Goal: Transaction & Acquisition: Purchase product/service

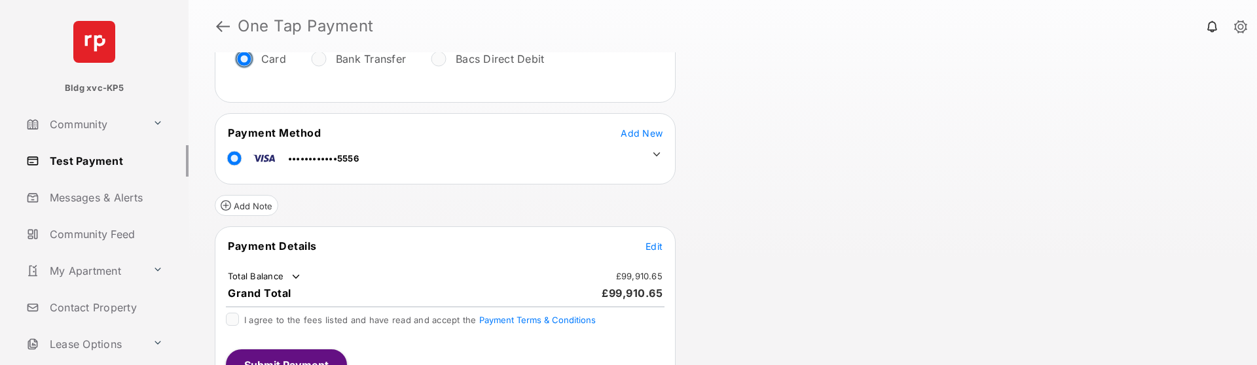
scroll to position [191, 0]
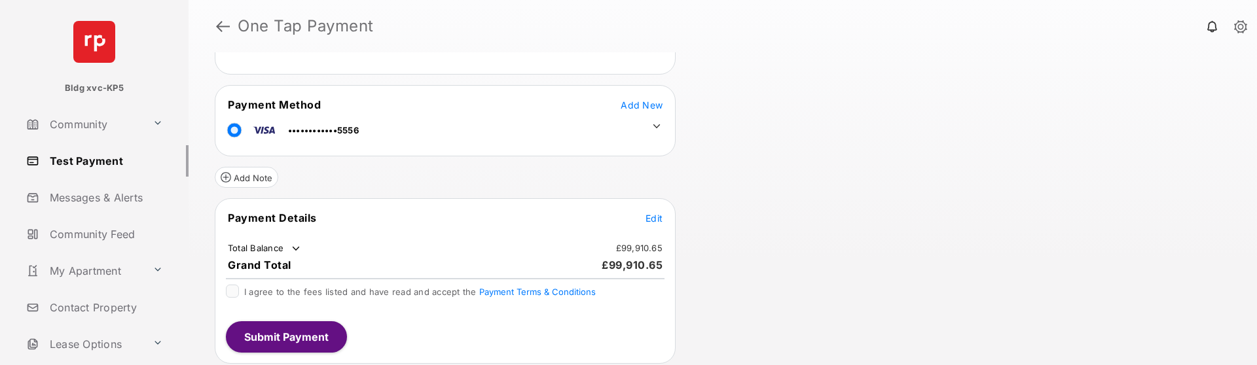
click at [656, 216] on span "Edit" at bounding box center [654, 218] width 17 height 11
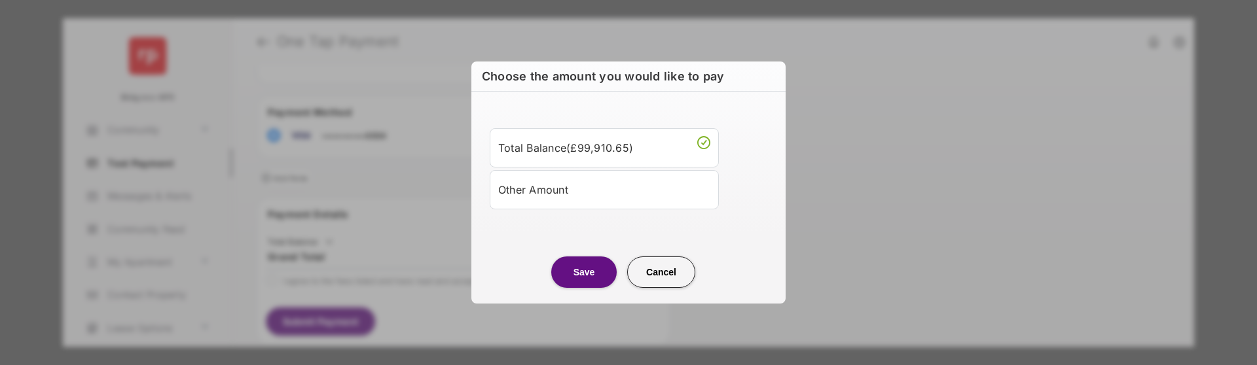
click at [620, 194] on div "Other Amount" at bounding box center [604, 190] width 212 height 22
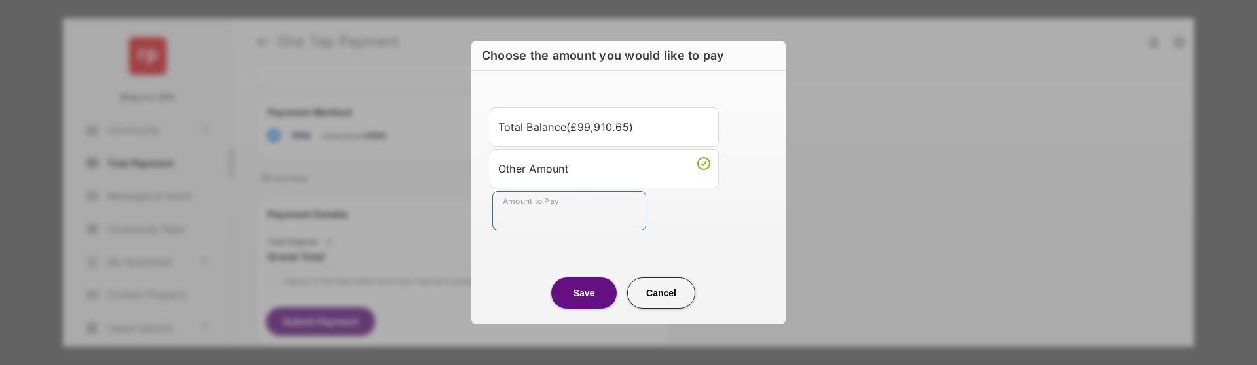
click at [614, 211] on input "Amount to Pay" at bounding box center [569, 210] width 154 height 39
type input "**"
click at [590, 306] on button "Save" at bounding box center [583, 293] width 65 height 31
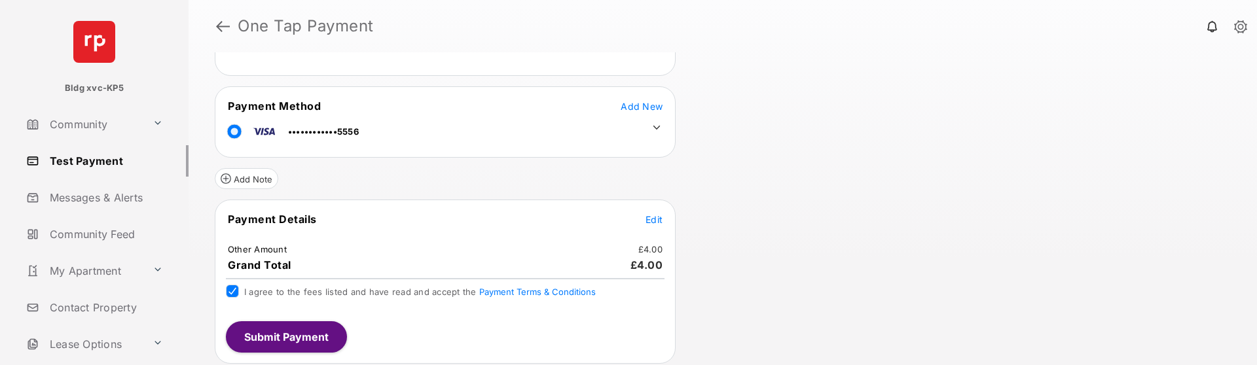
click at [267, 333] on button "Submit Payment" at bounding box center [286, 337] width 121 height 31
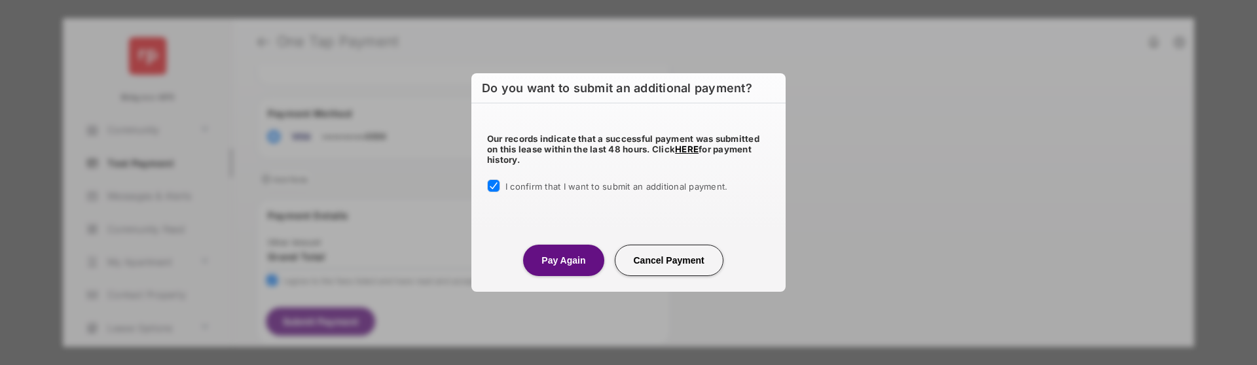
click at [558, 254] on button "Pay Again" at bounding box center [563, 260] width 81 height 31
